Goal: Transaction & Acquisition: Purchase product/service

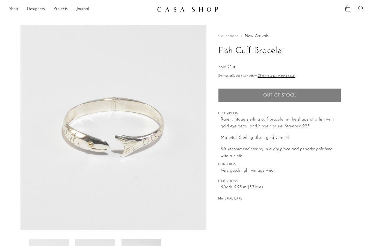
click at [17, 12] on link "Shop" at bounding box center [13, 9] width 9 height 7
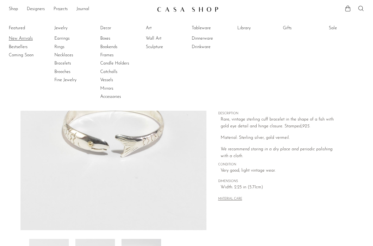
click at [18, 38] on link "New Arrivals" at bounding box center [29, 39] width 41 height 6
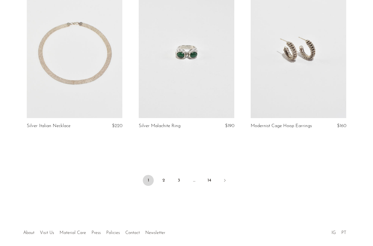
scroll to position [1834, 0]
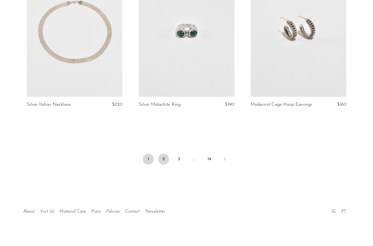
click at [166, 159] on link "2" at bounding box center [163, 159] width 11 height 11
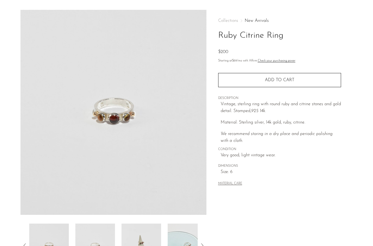
scroll to position [22, 0]
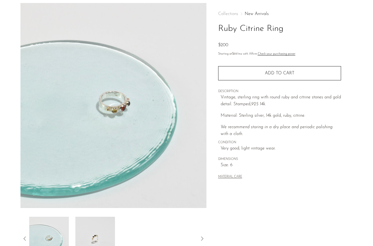
click at [51, 234] on img at bounding box center [49, 239] width 40 height 44
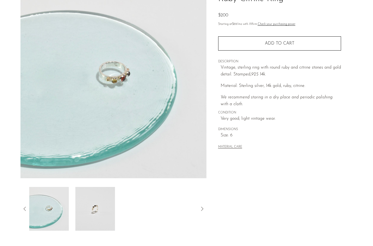
scroll to position [52, 0]
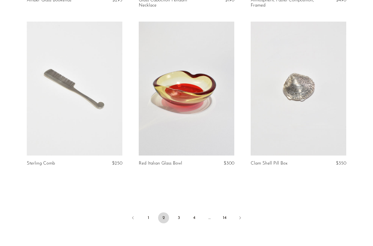
scroll to position [1791, 0]
click at [179, 222] on link "3" at bounding box center [178, 217] width 11 height 11
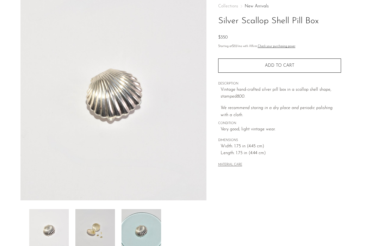
scroll to position [39, 0]
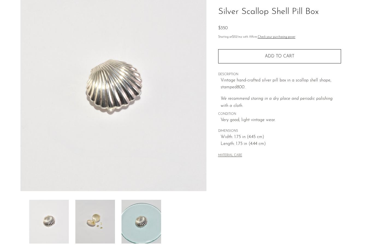
click at [96, 221] on img at bounding box center [95, 222] width 40 height 44
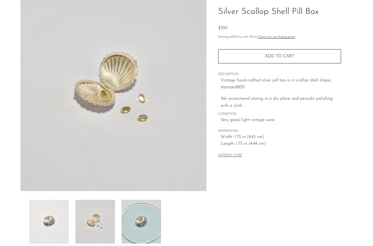
click at [136, 218] on img at bounding box center [142, 222] width 40 height 44
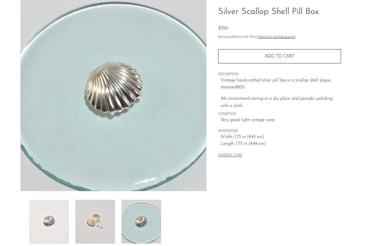
scroll to position [0, 0]
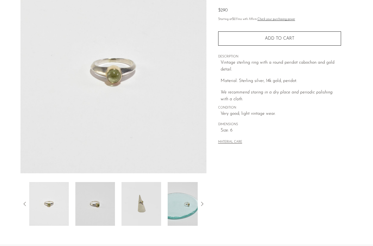
scroll to position [57, 0]
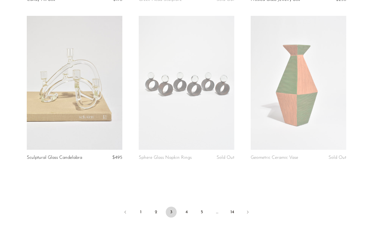
scroll to position [1787, 0]
click at [188, 210] on link "4" at bounding box center [186, 211] width 11 height 11
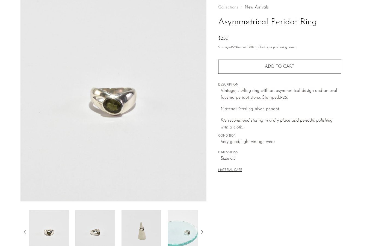
scroll to position [29, 0]
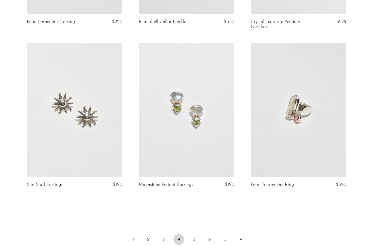
scroll to position [1798, 0]
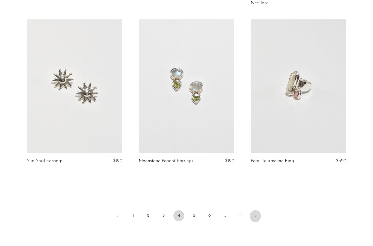
click at [255, 210] on link "Next" at bounding box center [255, 216] width 11 height 12
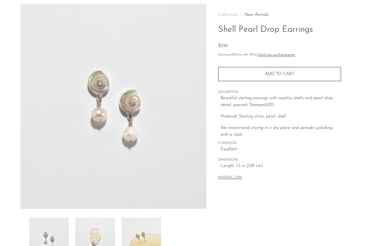
scroll to position [22, 0]
click at [104, 245] on img at bounding box center [95, 239] width 40 height 44
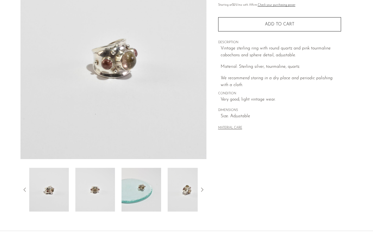
scroll to position [73, 0]
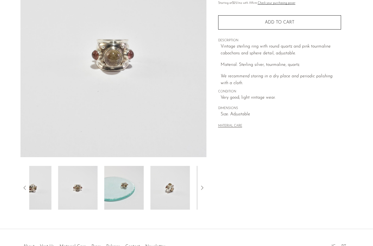
click at [89, 199] on img at bounding box center [78, 188] width 40 height 44
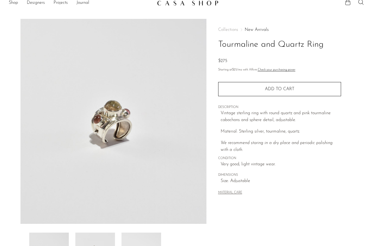
scroll to position [7, 0]
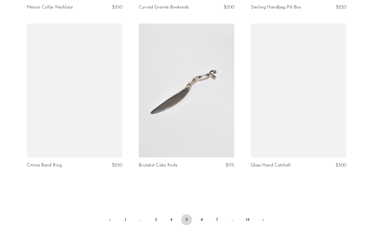
scroll to position [1779, 0]
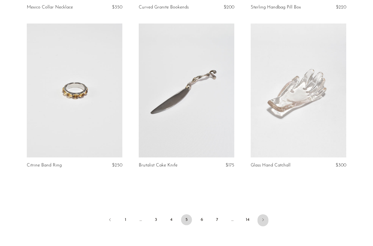
click at [267, 214] on link "Next" at bounding box center [263, 220] width 11 height 12
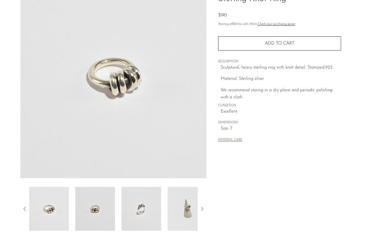
scroll to position [53, 0]
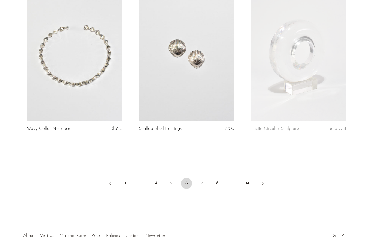
scroll to position [1831, 0]
click at [203, 178] on link "7" at bounding box center [201, 182] width 11 height 11
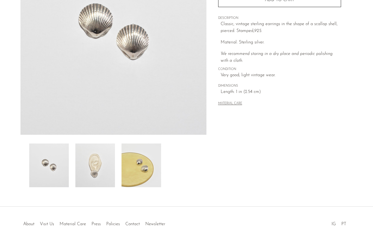
scroll to position [95, 0]
click at [102, 169] on img at bounding box center [95, 165] width 40 height 44
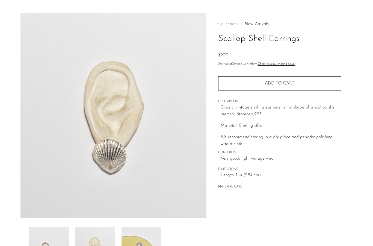
scroll to position [11, 0]
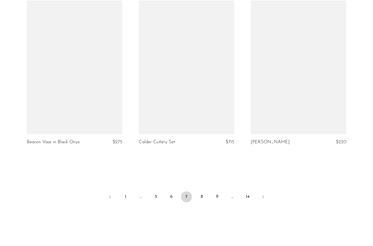
scroll to position [1844, 0]
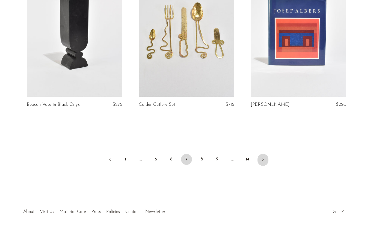
click at [265, 158] on icon "Next" at bounding box center [263, 159] width 4 height 4
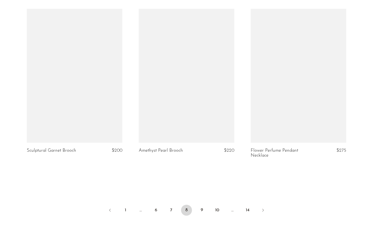
scroll to position [1793, 0]
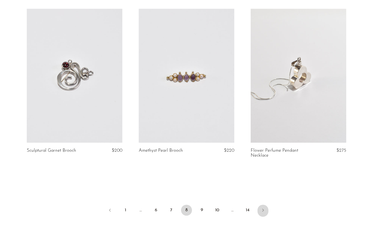
click at [259, 208] on link "Next" at bounding box center [263, 211] width 11 height 12
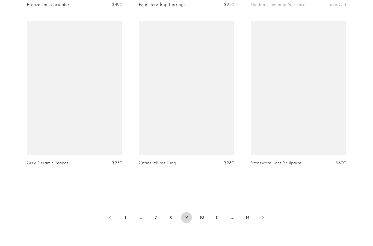
scroll to position [1776, 0]
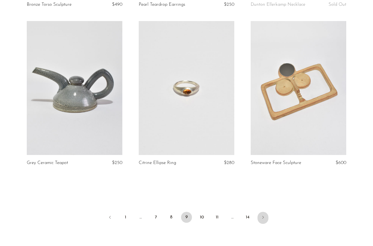
click at [265, 215] on icon "Next" at bounding box center [263, 217] width 4 height 4
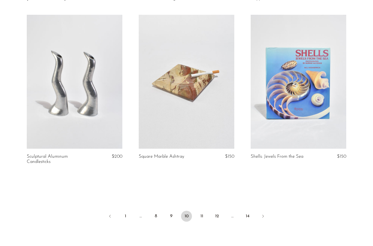
scroll to position [1777, 0]
click at [265, 214] on link "Next" at bounding box center [263, 217] width 11 height 12
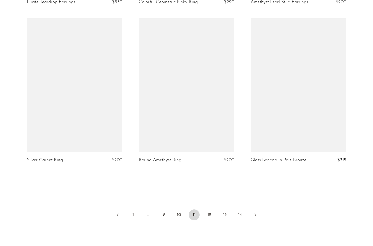
scroll to position [1776, 0]
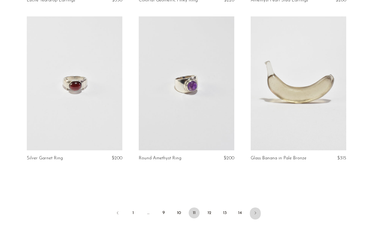
click at [256, 211] on icon "Next" at bounding box center [255, 213] width 4 height 4
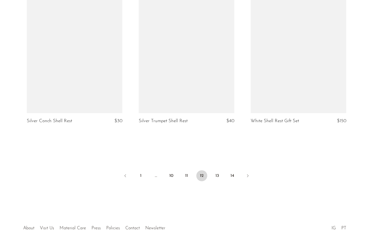
scroll to position [1844, 0]
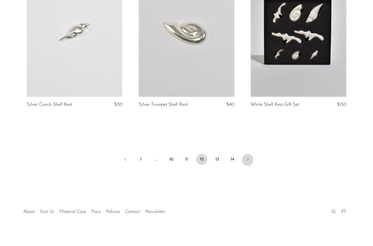
click at [249, 157] on icon "Next" at bounding box center [248, 159] width 4 height 4
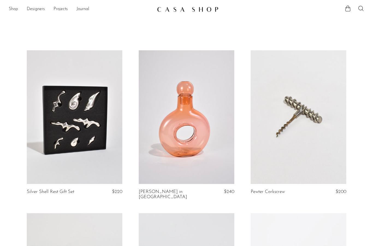
click at [15, 8] on link "Shop" at bounding box center [13, 9] width 9 height 7
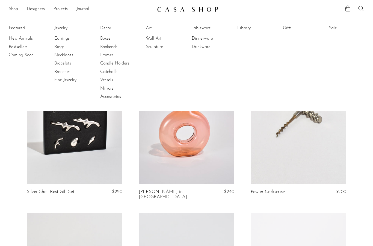
click at [333, 29] on link "Sale" at bounding box center [349, 28] width 41 height 6
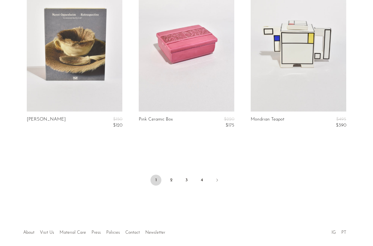
scroll to position [1897, 0]
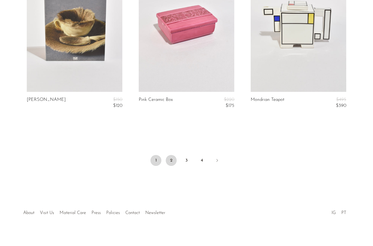
click at [172, 160] on link "2" at bounding box center [171, 160] width 11 height 11
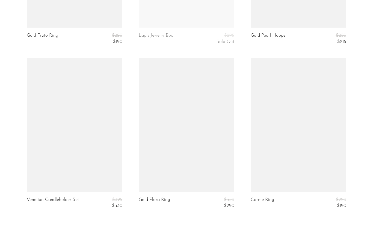
scroll to position [1875, 0]
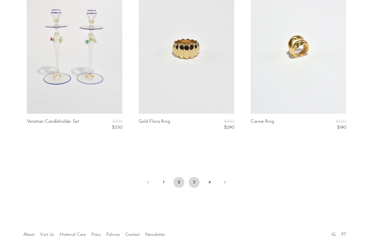
click at [195, 180] on link "3" at bounding box center [194, 182] width 11 height 11
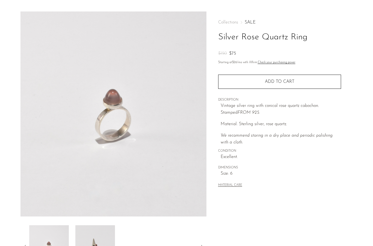
scroll to position [12, 0]
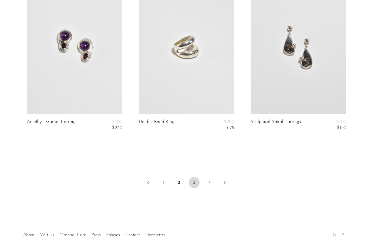
scroll to position [1875, 0]
click at [214, 177] on li "4" at bounding box center [209, 183] width 11 height 12
click at [209, 177] on link "4" at bounding box center [209, 182] width 11 height 11
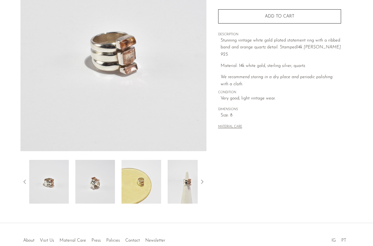
scroll to position [79, 0]
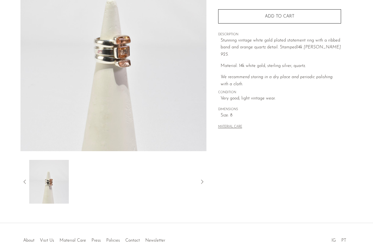
click at [26, 180] on icon at bounding box center [25, 181] width 7 height 7
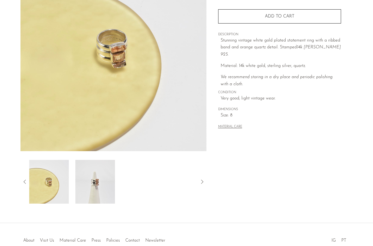
click at [52, 186] on img at bounding box center [49, 182] width 40 height 44
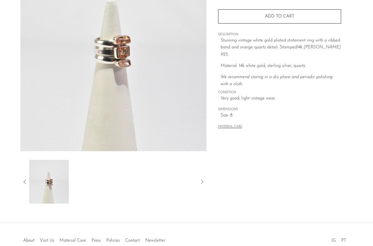
click at [204, 184] on icon at bounding box center [202, 181] width 7 height 7
click at [31, 181] on img at bounding box center [49, 182] width 40 height 44
click at [24, 179] on icon at bounding box center [25, 181] width 7 height 7
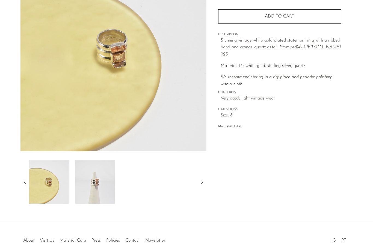
click at [27, 181] on icon at bounding box center [25, 181] width 7 height 7
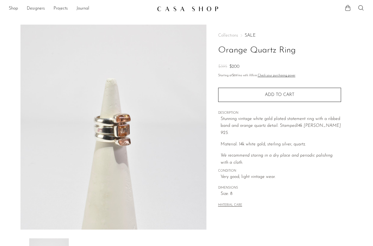
scroll to position [0, 0]
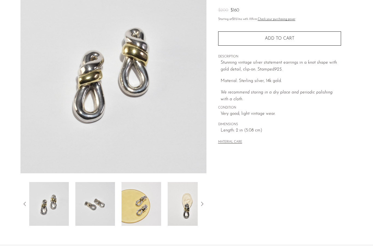
scroll to position [57, 0]
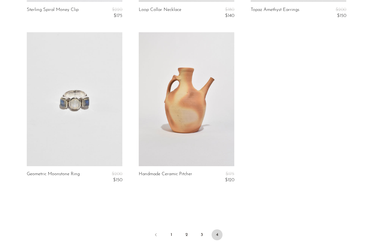
scroll to position [346, 0]
